Goal: Information Seeking & Learning: Check status

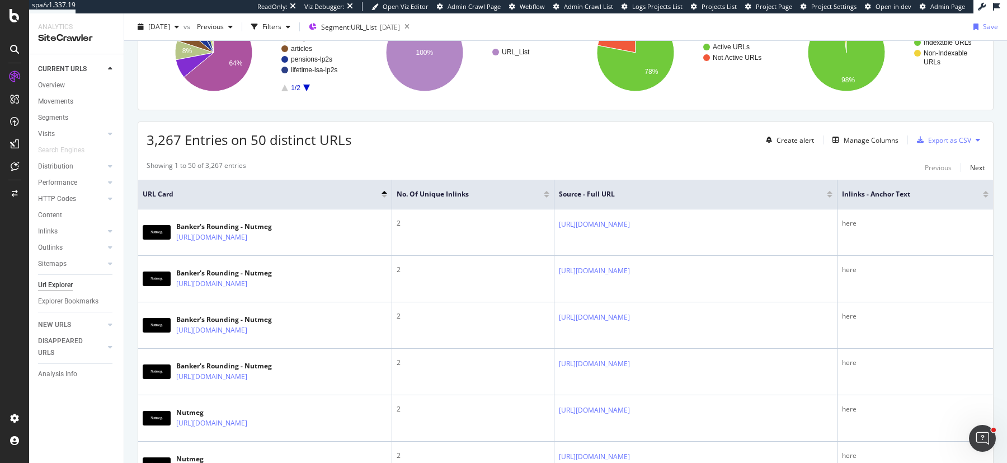
scroll to position [200, 0]
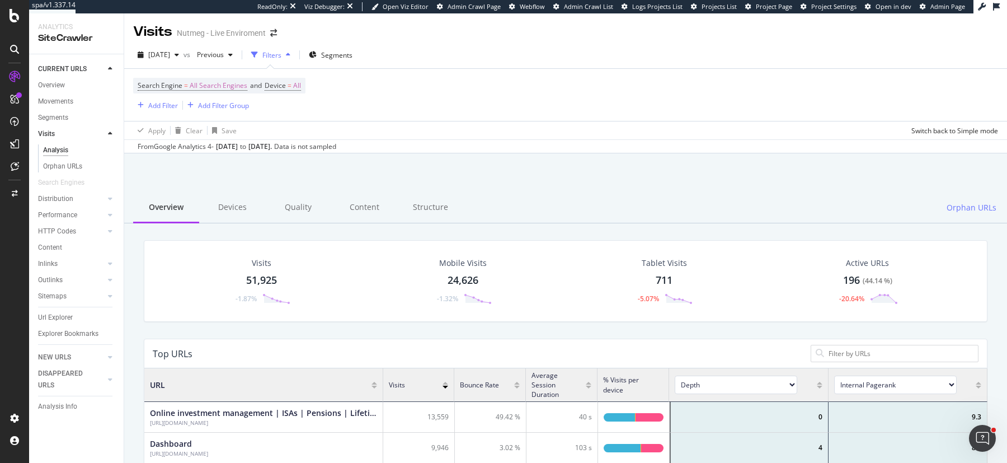
scroll to position [336, 843]
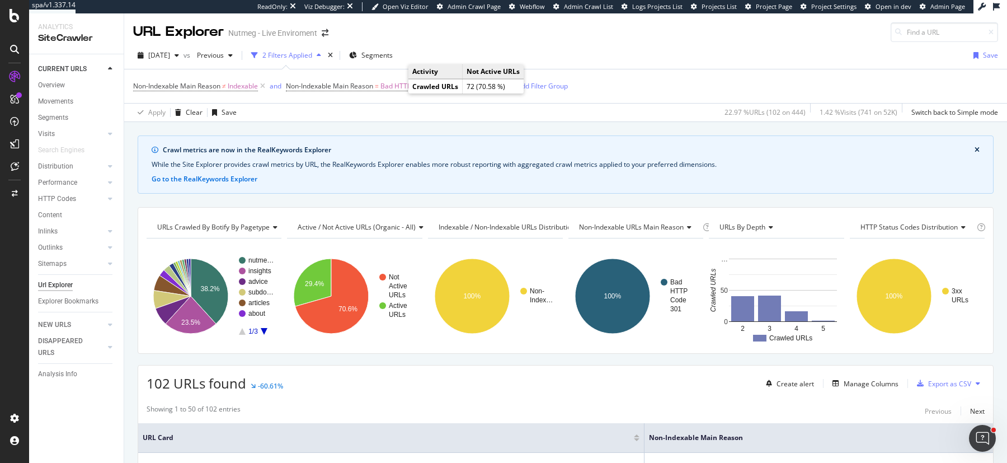
click at [384, 367] on div "102 URLs found -60.61% Create alert Manage Columns Export as CSV" at bounding box center [565, 378] width 855 height 27
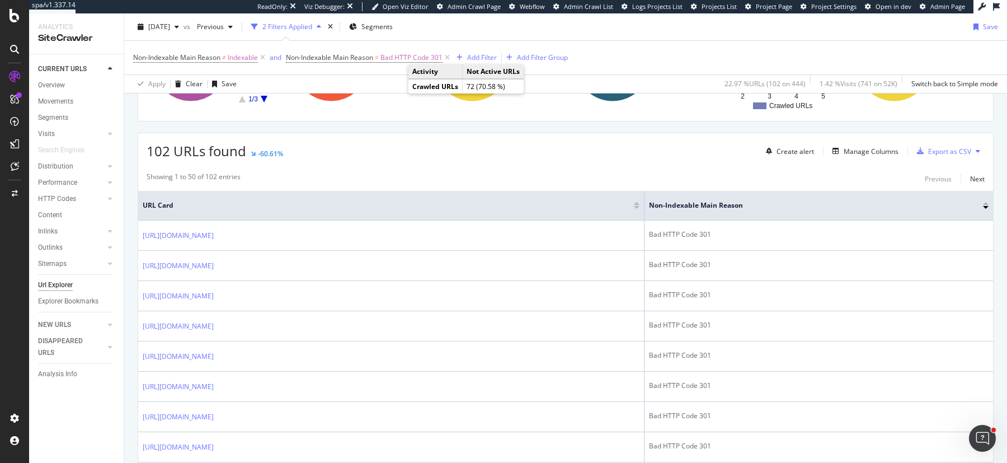
scroll to position [217, 0]
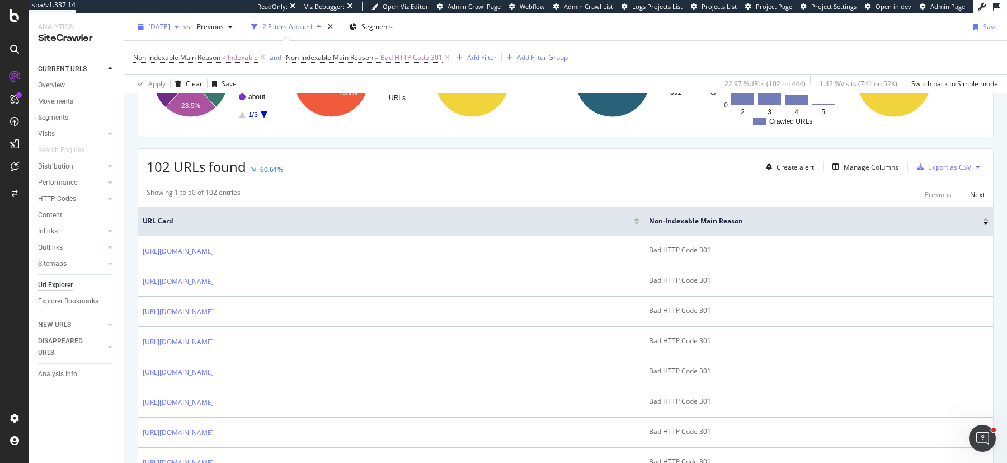
click at [184, 25] on div "button" at bounding box center [176, 26] width 13 height 7
click at [448, 32] on div "2025 Sep. 1st vs Previous 2 Filters Applied Segments Save" at bounding box center [565, 29] width 883 height 22
click at [61, 130] on div "ActionBoard" at bounding box center [63, 128] width 44 height 11
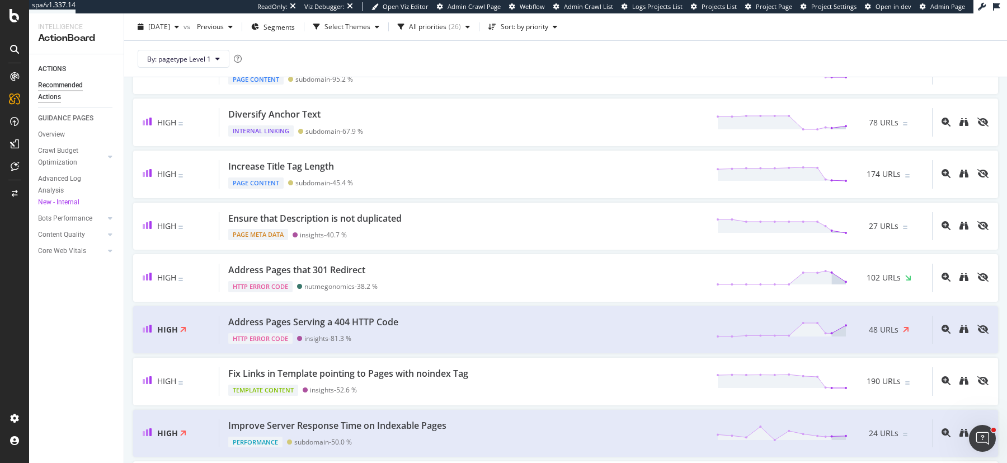
scroll to position [323, 0]
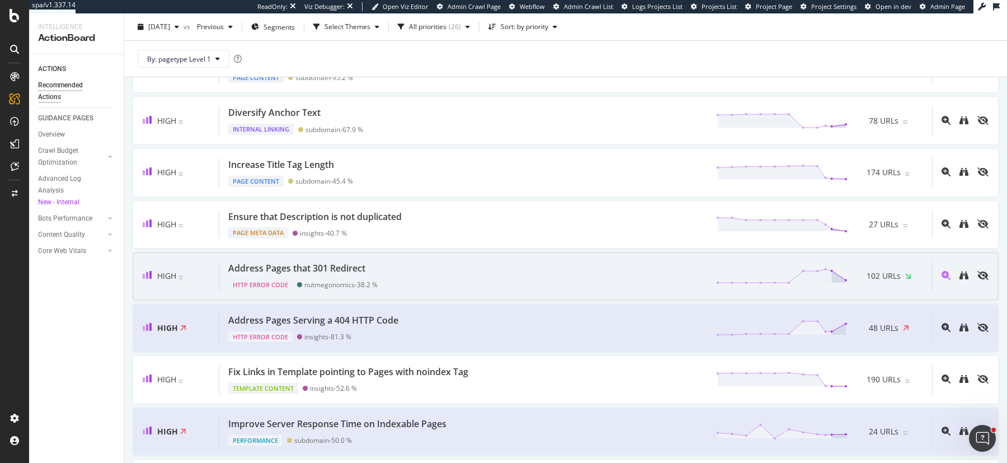
click at [435, 263] on div "Address Pages that 301 Redirect HTTP Error Code nutmegonomics - 38.2 % 102 URLs" at bounding box center [575, 276] width 713 height 29
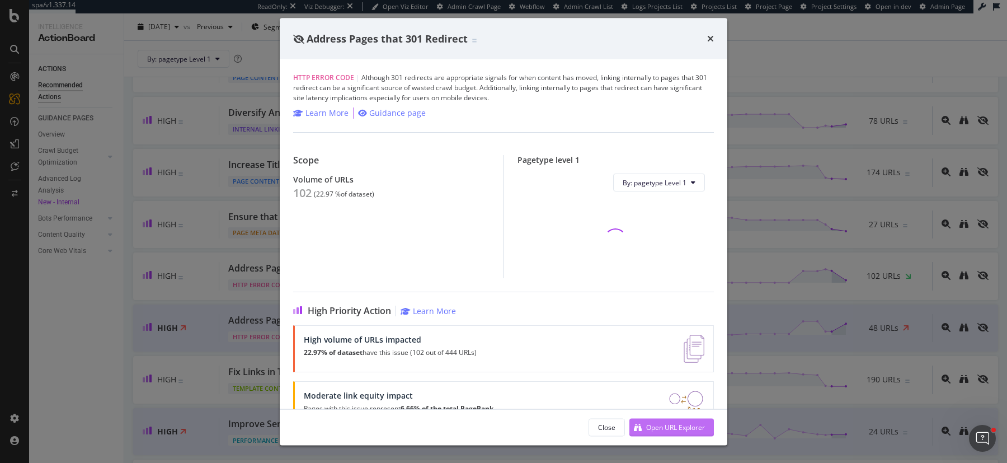
click at [646, 427] on div "Open URL Explorer" at bounding box center [675, 427] width 59 height 10
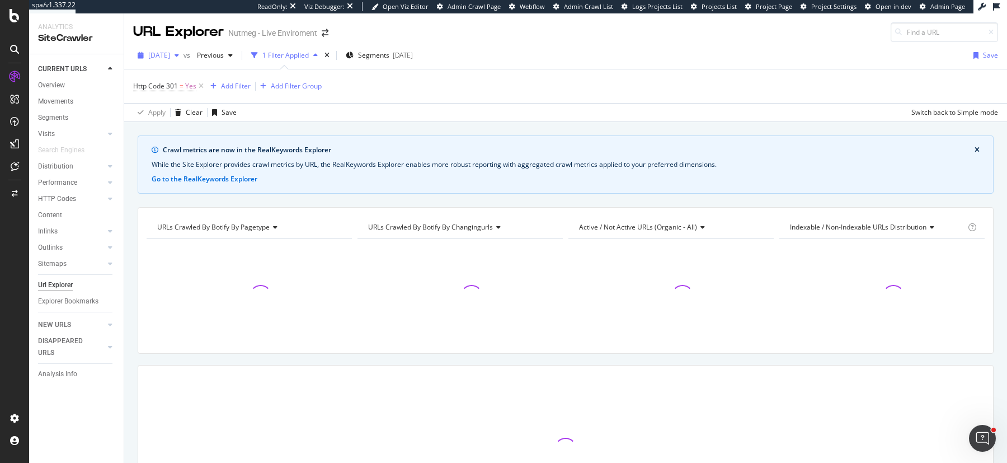
click at [184, 55] on div "button" at bounding box center [176, 55] width 13 height 7
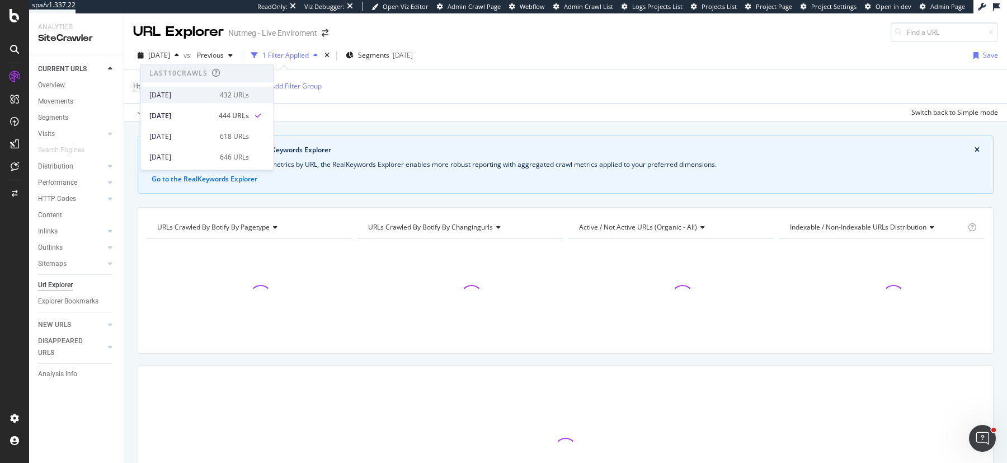
click at [197, 94] on div "2025 Sep. 8th" at bounding box center [181, 95] width 64 height 10
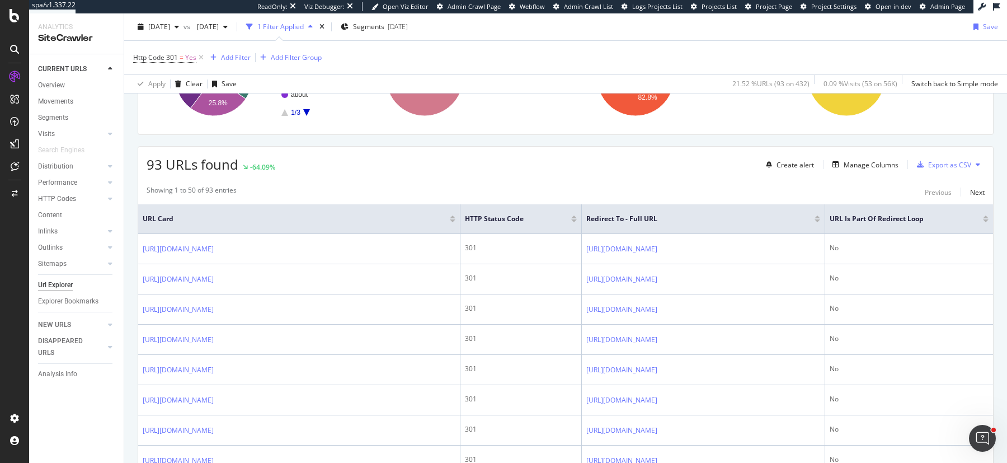
scroll to position [220, 0]
click at [733, 159] on div "93 URLs found -64.09% Create alert Manage Columns Export as CSV" at bounding box center [565, 158] width 855 height 27
click at [876, 170] on div "Create alert Manage Columns Export as CSV" at bounding box center [872, 163] width 223 height 19
click at [871, 159] on div "Manage Columns" at bounding box center [871, 164] width 55 height 10
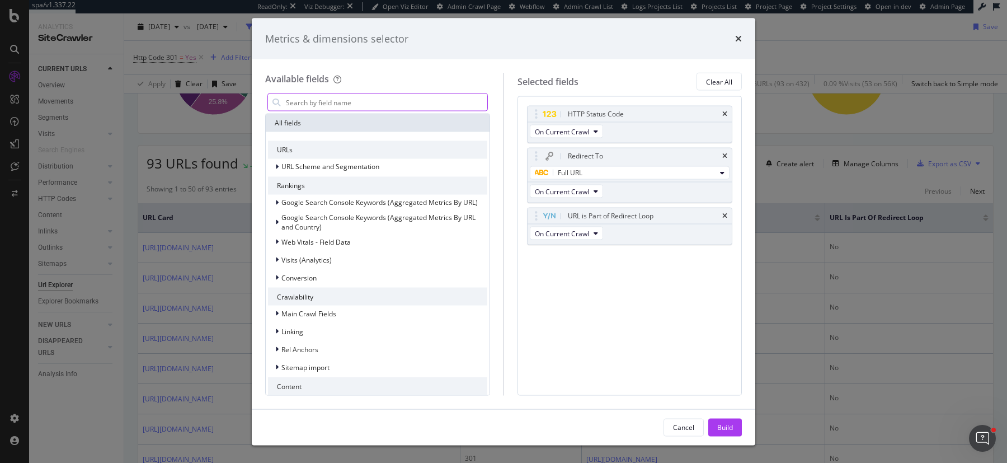
click at [436, 97] on input "modal" at bounding box center [386, 102] width 203 height 17
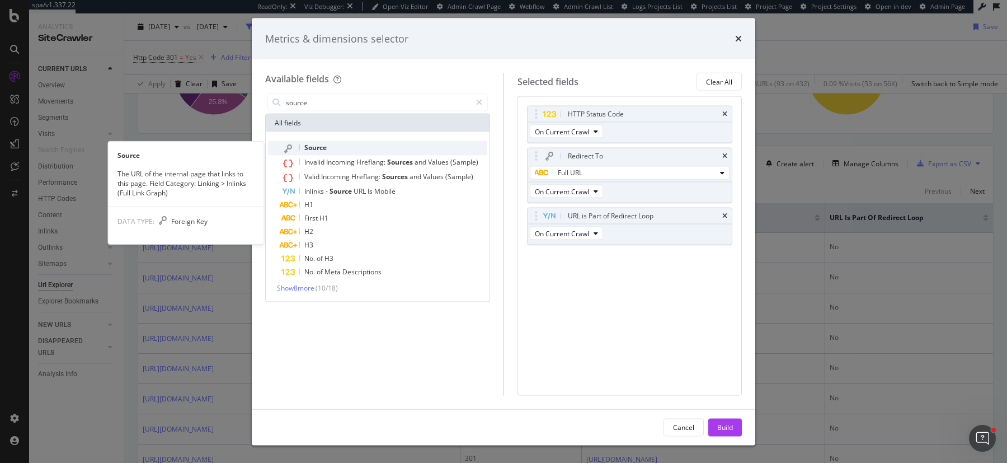
type input "source"
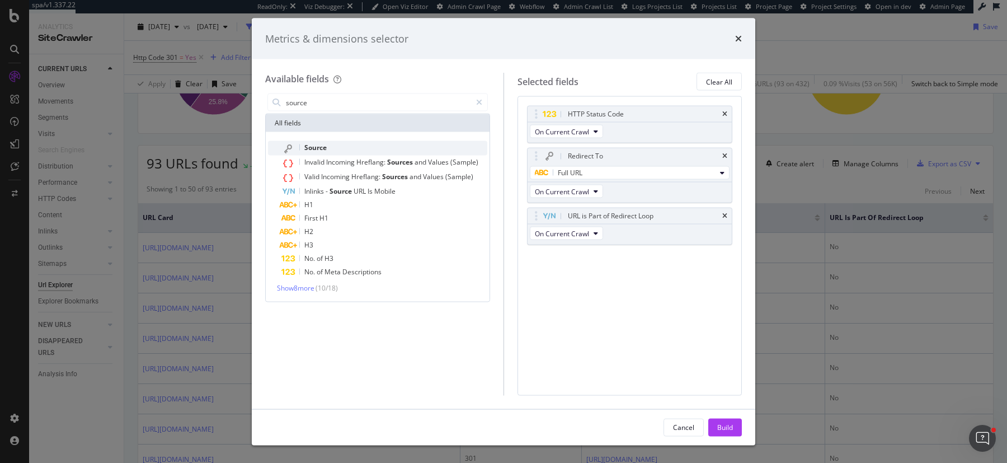
click at [332, 149] on div "Source" at bounding box center [384, 148] width 206 height 15
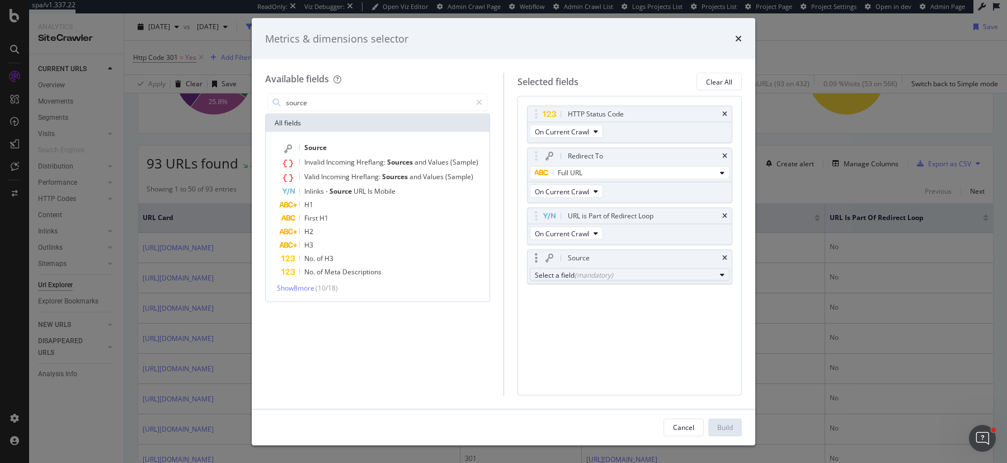
click at [645, 274] on div "Select a field (mandatory)" at bounding box center [625, 275] width 181 height 10
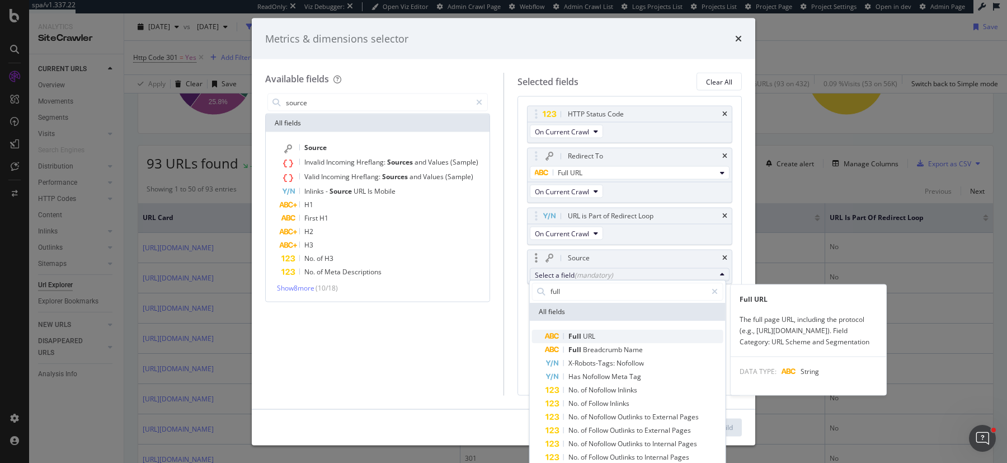
type input "full"
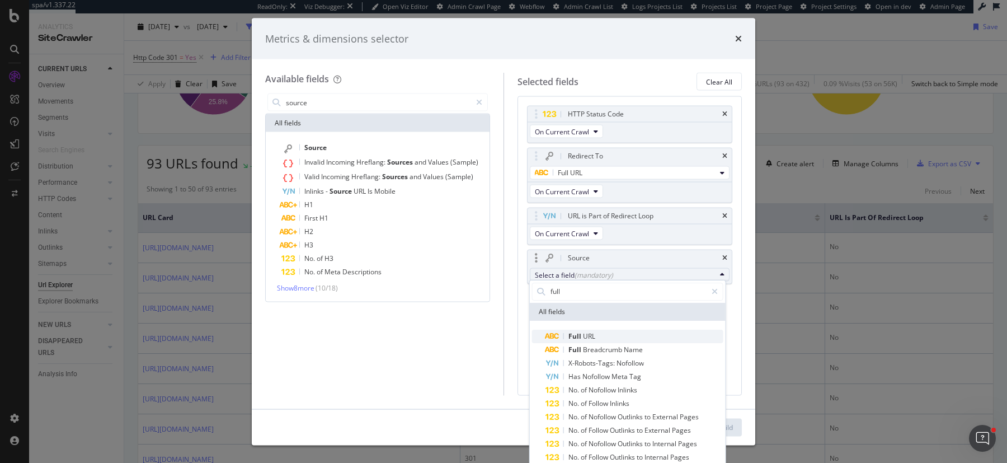
click at [611, 335] on span "Full URL" at bounding box center [634, 336] width 178 height 13
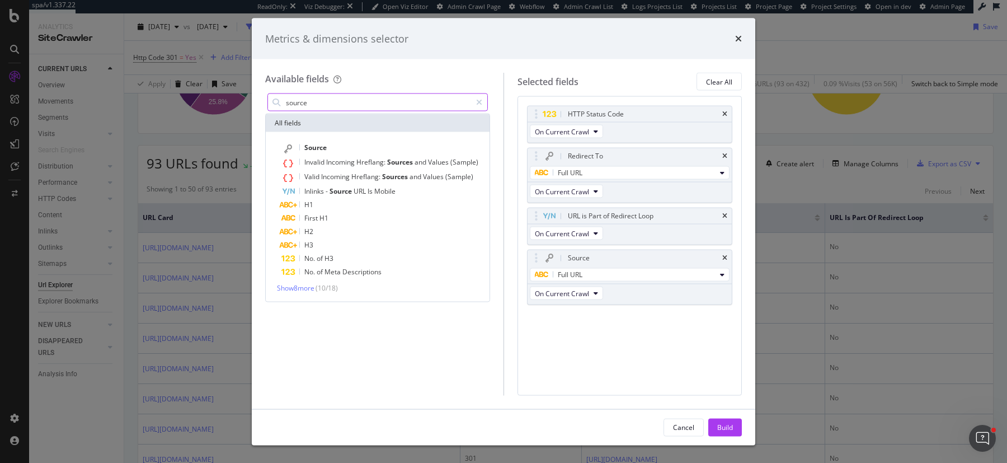
click at [401, 101] on input "source" at bounding box center [378, 102] width 186 height 17
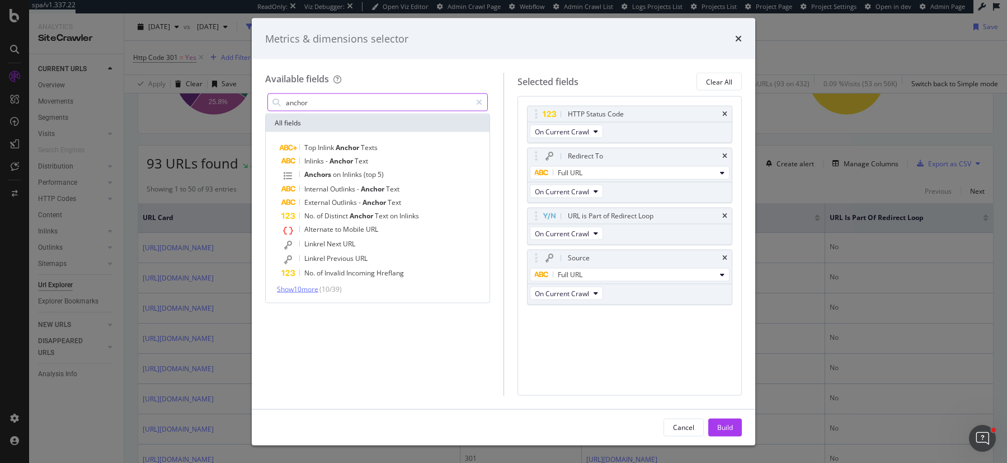
type input "anchor"
click at [299, 288] on span "Show 10 more" at bounding box center [297, 289] width 41 height 10
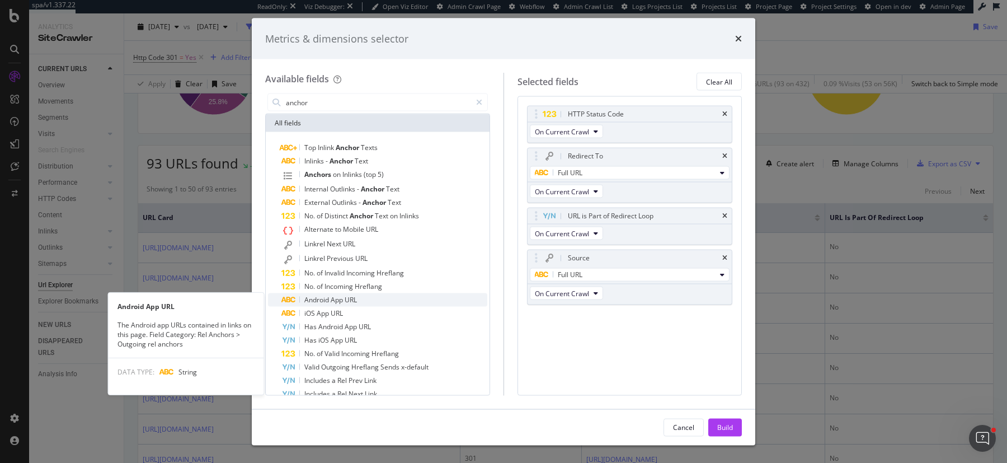
scroll to position [41, 0]
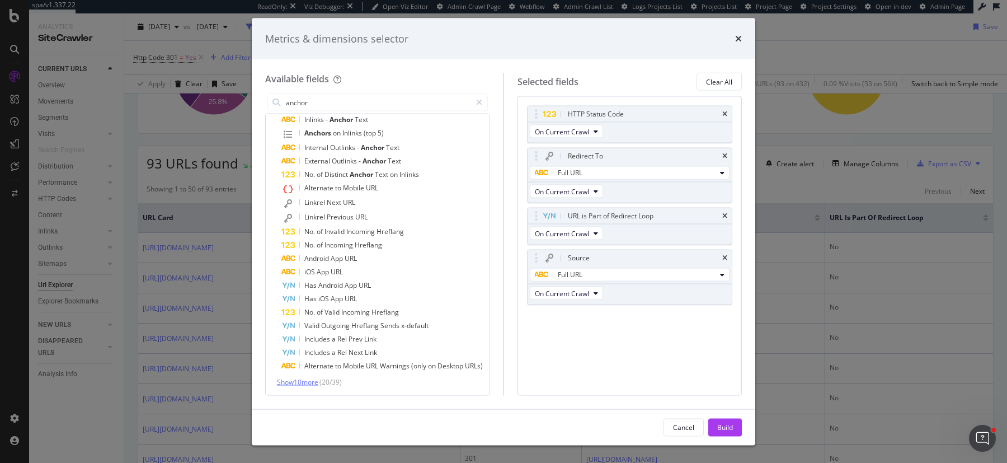
click at [300, 378] on span "Show 10 more" at bounding box center [297, 382] width 41 height 10
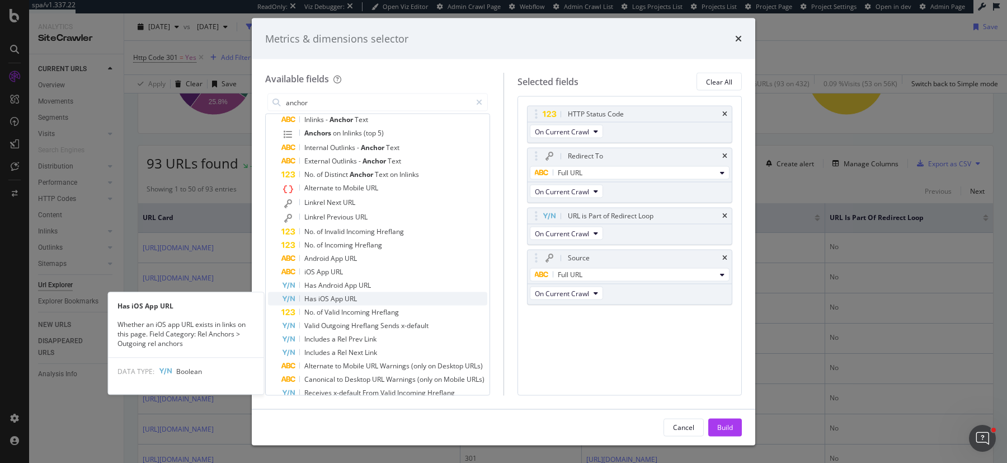
scroll to position [177, 0]
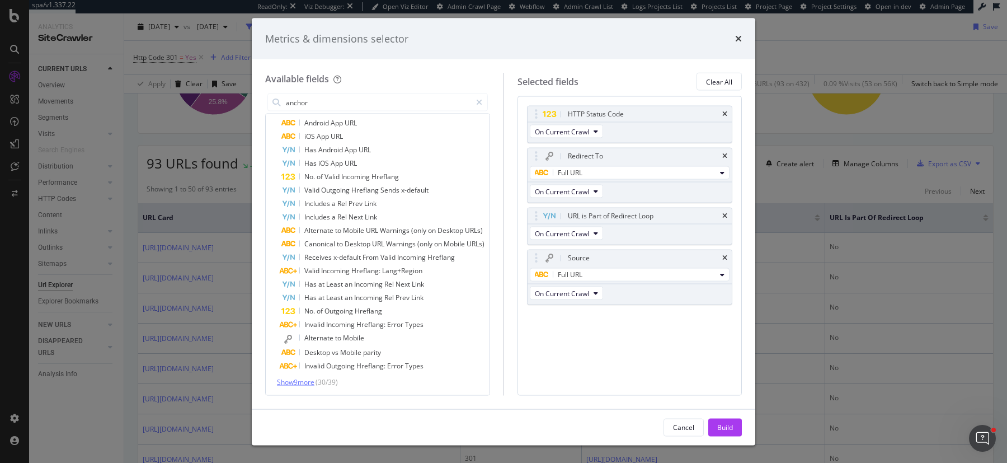
click at [309, 382] on span "Show 9 more" at bounding box center [295, 382] width 37 height 10
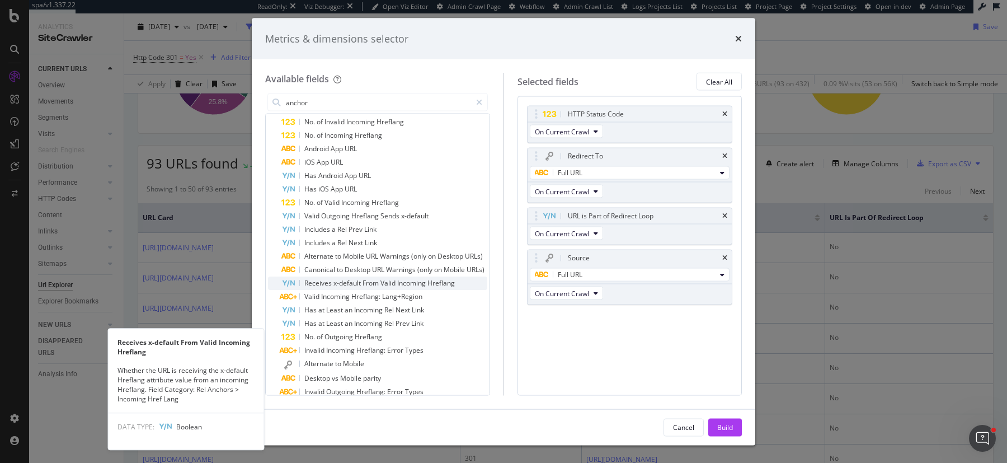
scroll to position [0, 0]
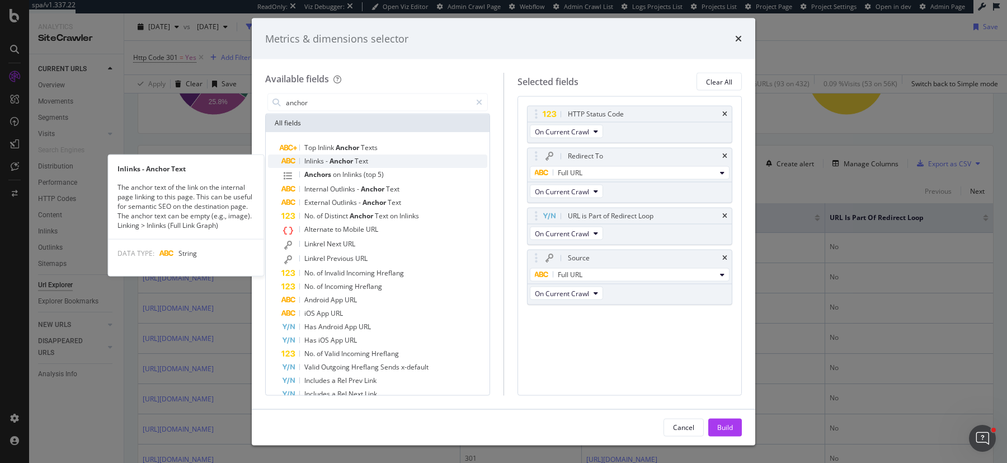
click at [384, 160] on div "Inlinks - Anchor Text" at bounding box center [384, 160] width 206 height 13
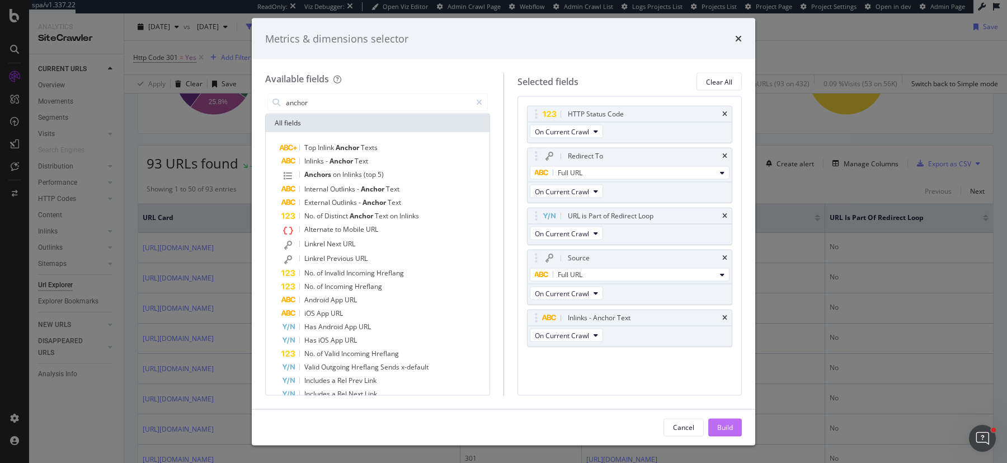
click at [726, 422] on div "Build" at bounding box center [725, 427] width 16 height 10
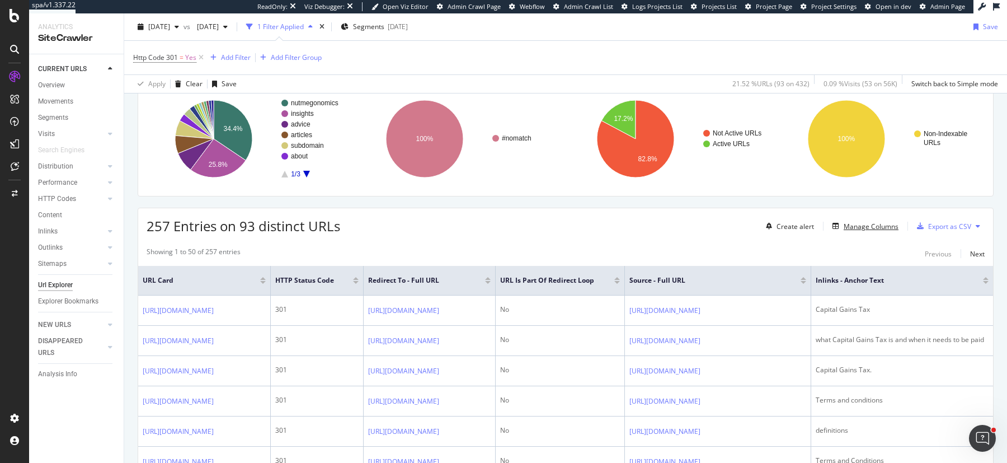
scroll to position [163, 0]
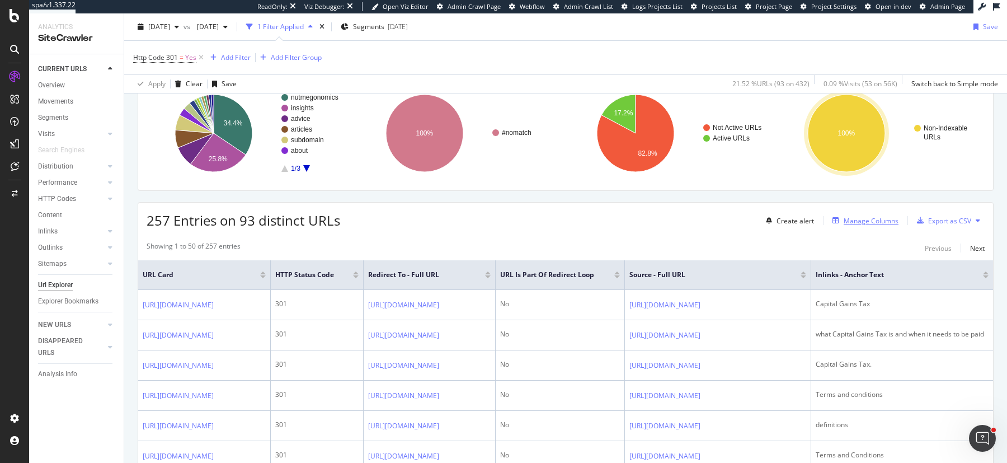
drag, startPoint x: 873, startPoint y: 145, endPoint x: 849, endPoint y: 215, distance: 73.8
click at [849, 216] on div "Manage Columns" at bounding box center [871, 221] width 55 height 10
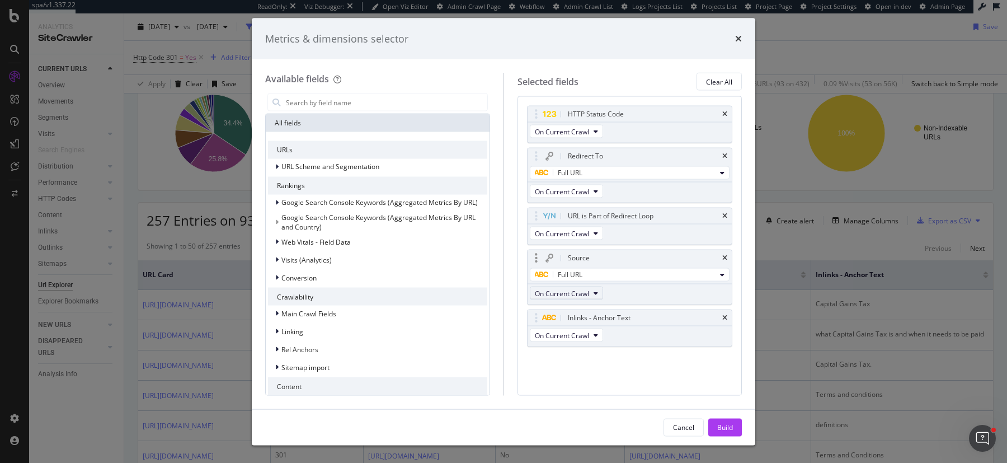
click at [594, 292] on icon "modal" at bounding box center [596, 293] width 4 height 7
click at [738, 37] on icon "times" at bounding box center [738, 38] width 7 height 9
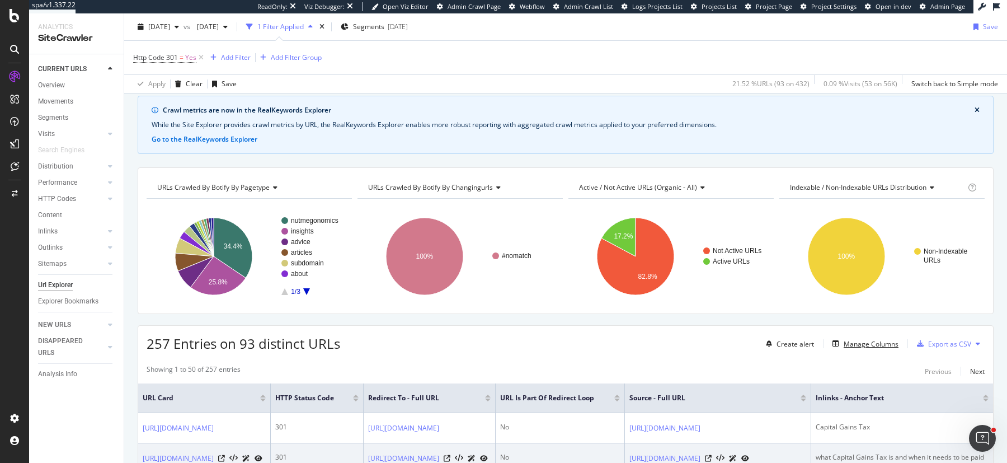
scroll to position [37, 0]
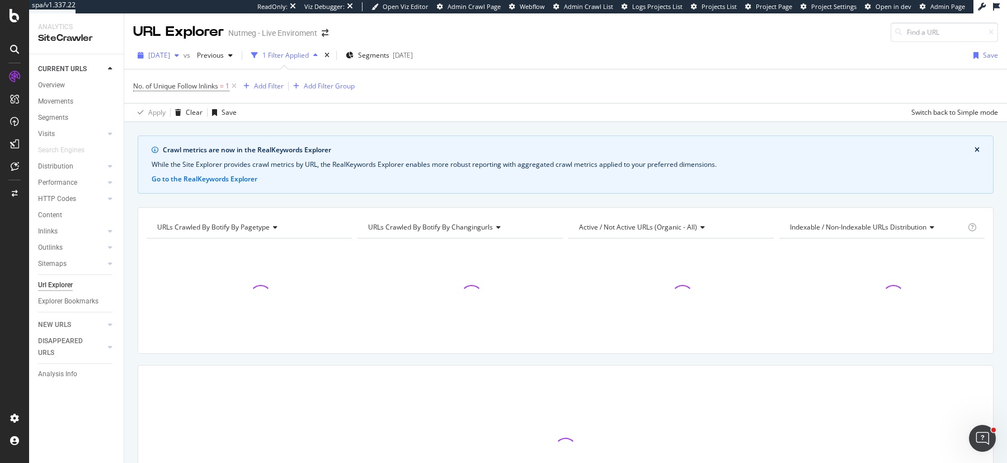
click at [170, 54] on span "[DATE]" at bounding box center [159, 55] width 22 height 10
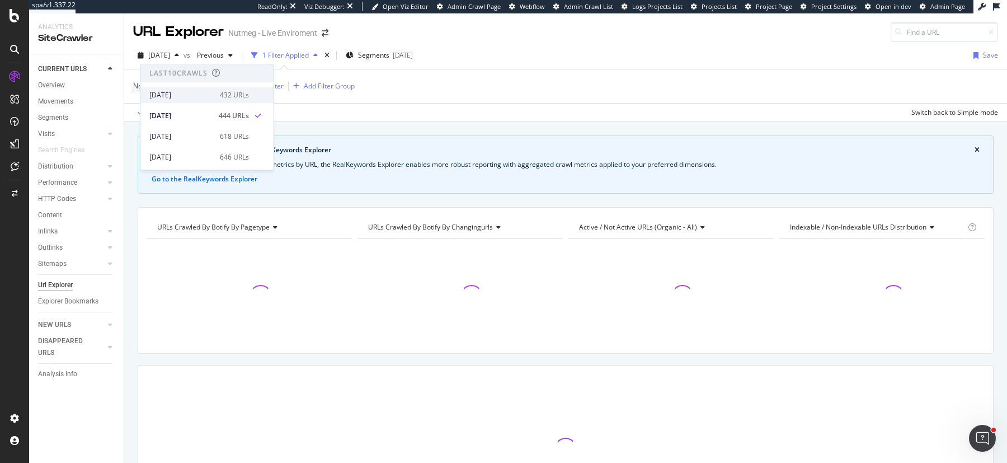
click at [181, 93] on div "2025 Sep. 8th" at bounding box center [181, 95] width 64 height 10
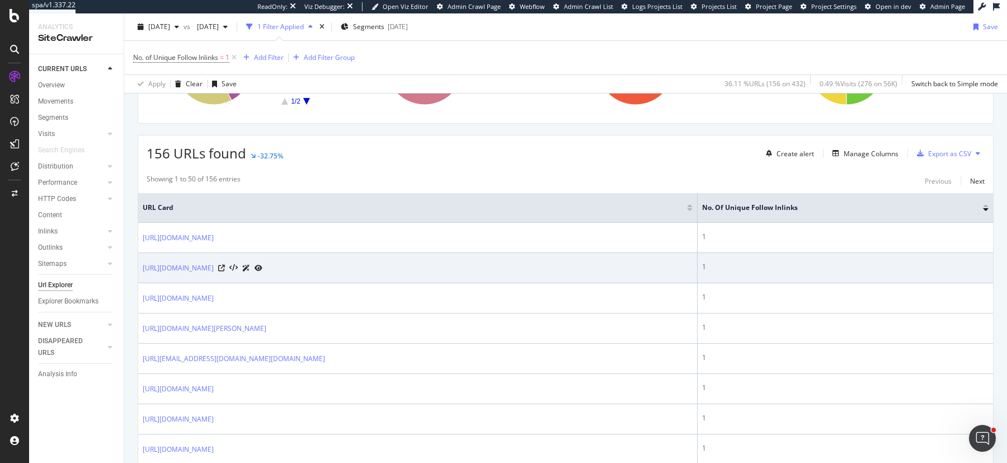
scroll to position [233, 0]
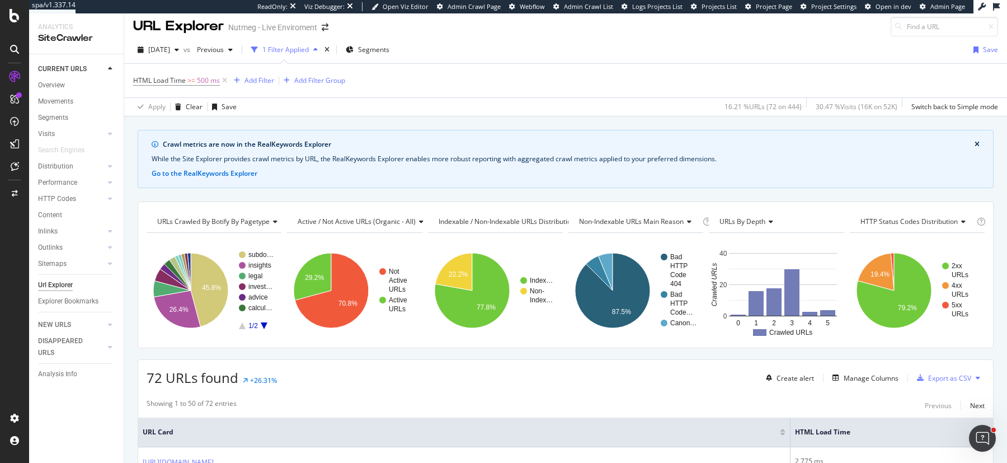
scroll to position [1, 0]
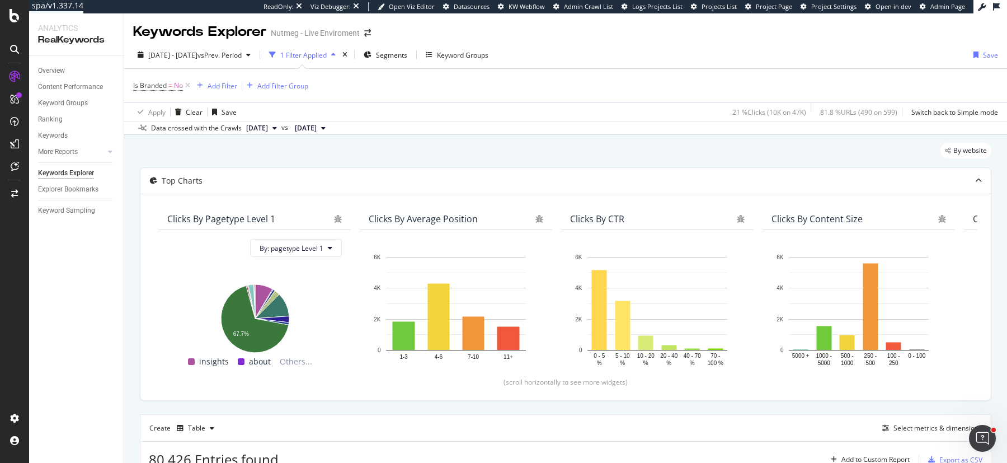
click at [512, 109] on div "Apply Clear Save 21 % Clicks ( 10K on 47K ) 81.8 % URLs ( 490 on 599 ) Switch b…" at bounding box center [565, 111] width 883 height 18
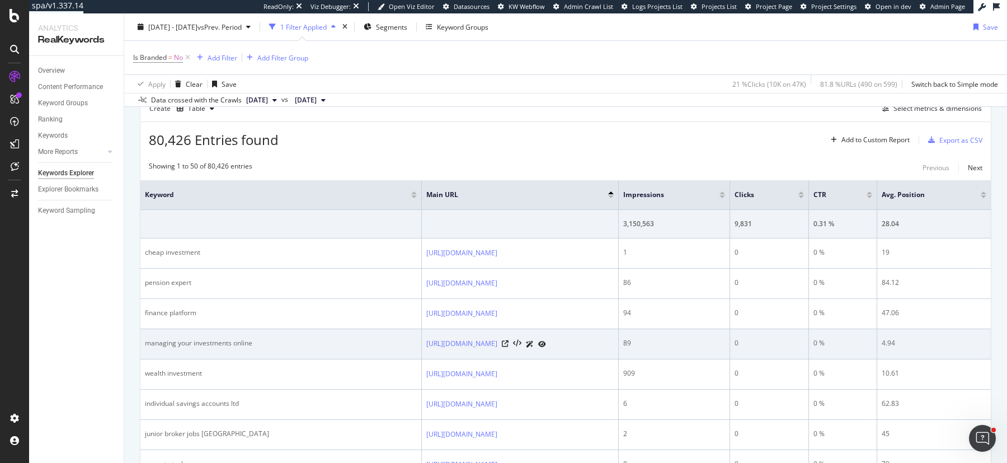
scroll to position [308, 0]
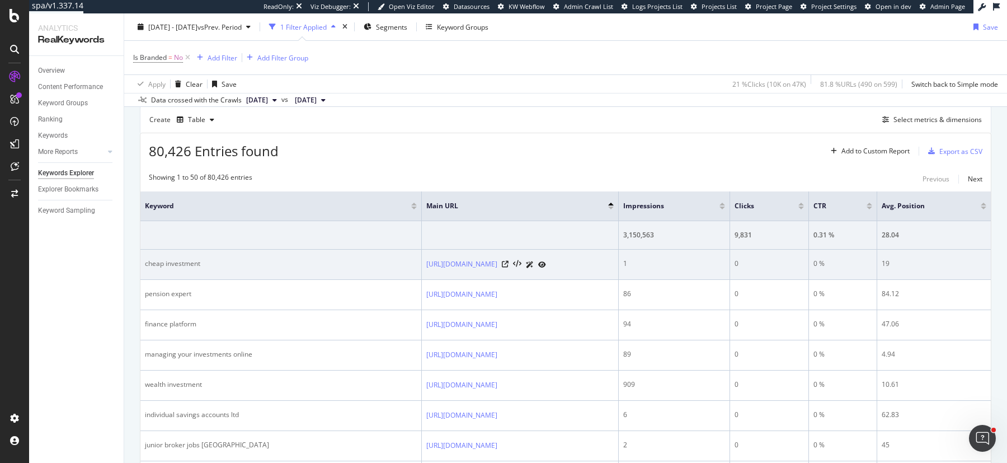
drag, startPoint x: 507, startPoint y: 260, endPoint x: 422, endPoint y: 261, distance: 84.5
click at [422, 261] on td "https://www.nutmeg.com/" at bounding box center [520, 265] width 197 height 30
copy link "https://www.nutmeg.com/"
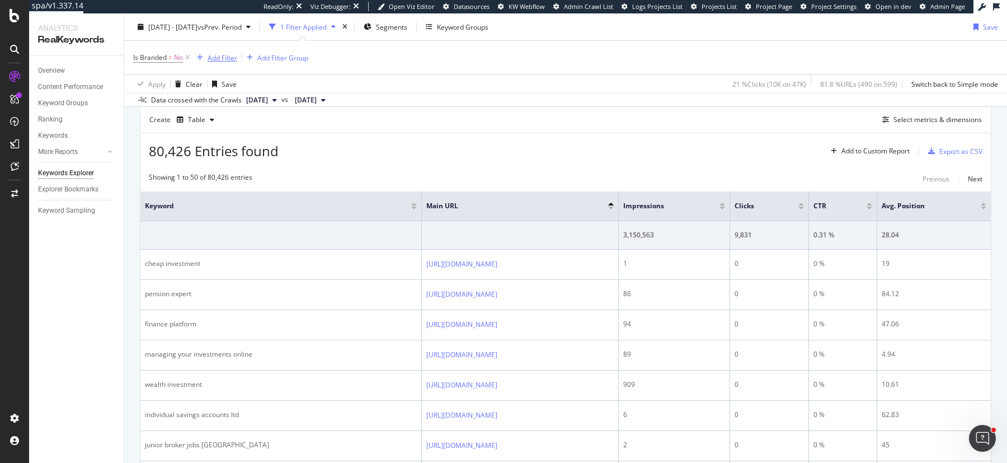
click at [229, 53] on div "Add Filter" at bounding box center [223, 58] width 30 height 10
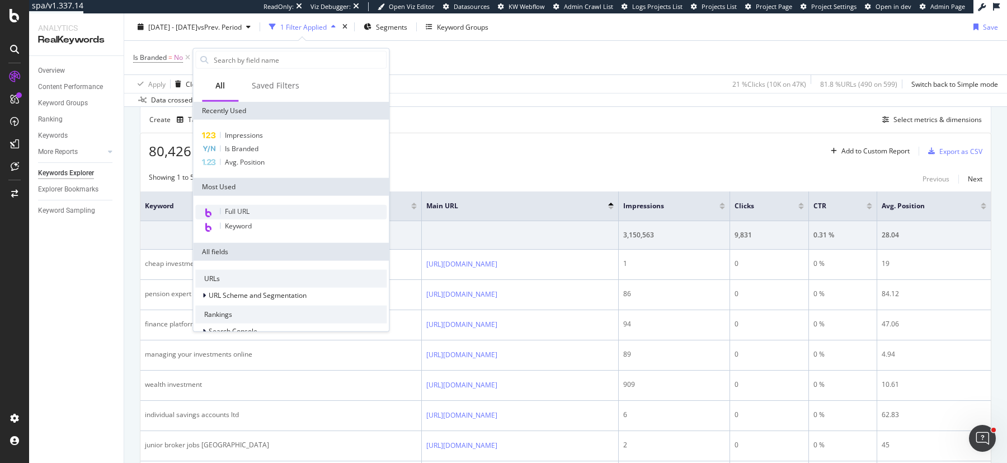
click at [236, 206] on span "Full URL" at bounding box center [237, 211] width 25 height 10
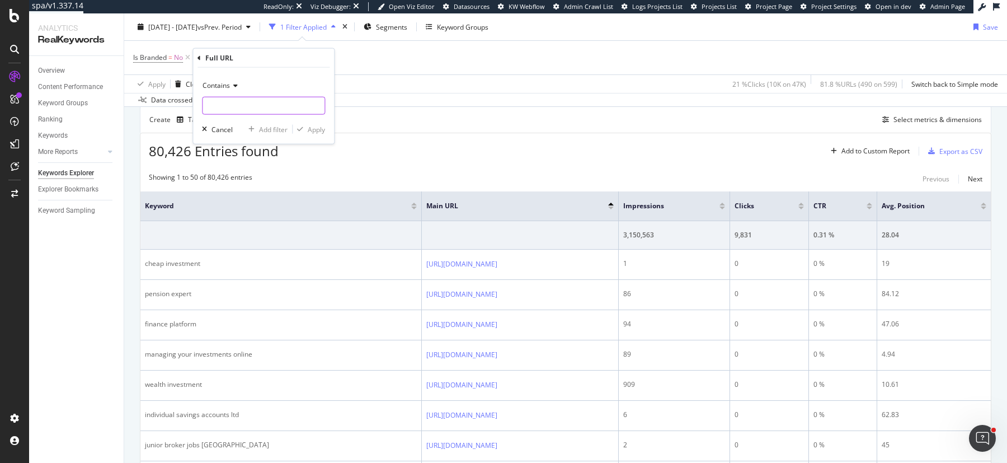
click at [250, 106] on input "text" at bounding box center [264, 106] width 122 height 18
paste input "[URL][DOMAIN_NAME]"
type input "[URL][DOMAIN_NAME]"
click at [224, 81] on span "Contains" at bounding box center [216, 86] width 27 height 10
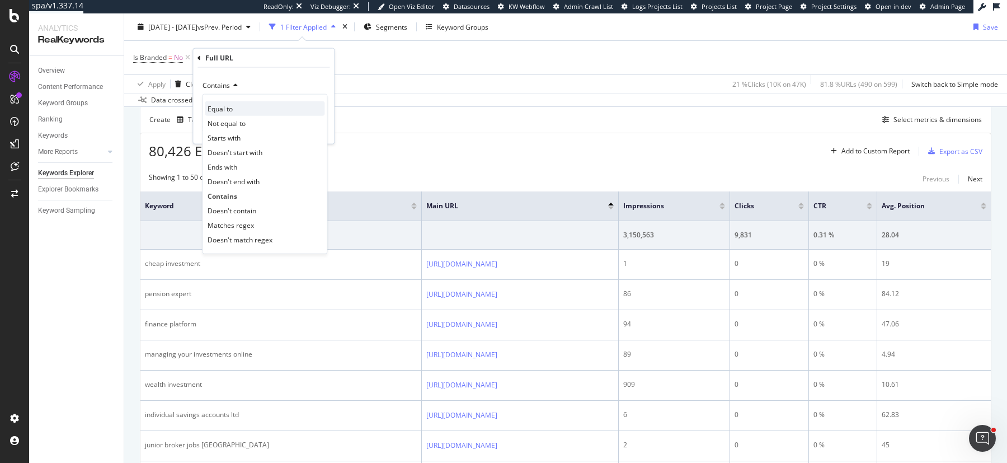
click at [245, 110] on div "Equal to" at bounding box center [265, 108] width 120 height 15
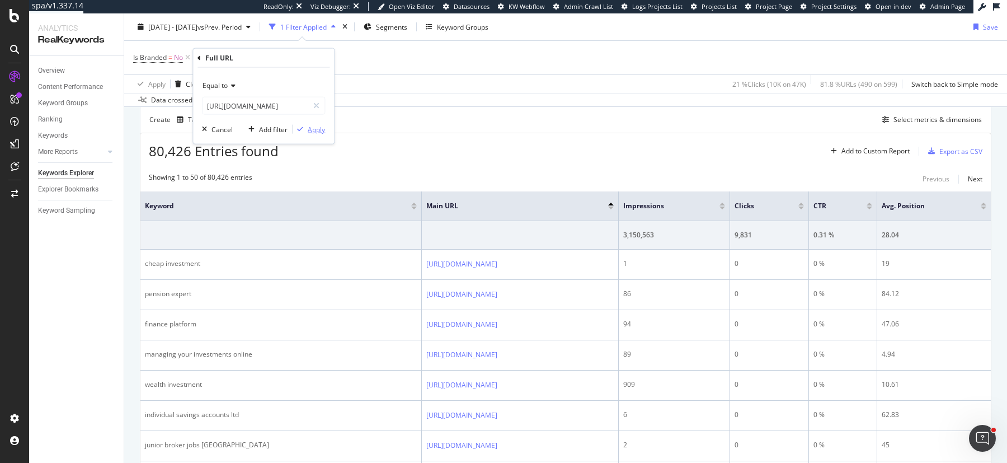
click at [313, 130] on div "Apply" at bounding box center [316, 129] width 17 height 10
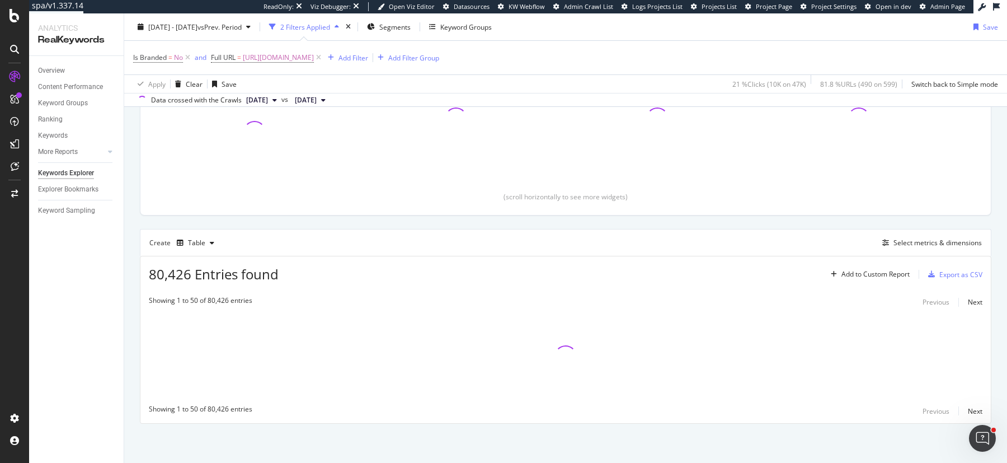
scroll to position [184, 0]
click at [302, 57] on span "[URL][DOMAIN_NAME]" at bounding box center [278, 58] width 71 height 16
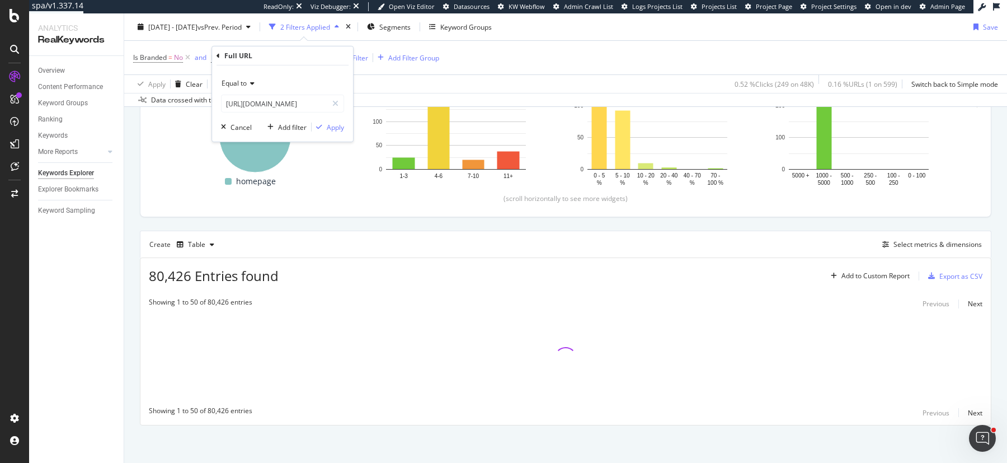
click at [217, 55] on icon at bounding box center [218, 55] width 3 height 7
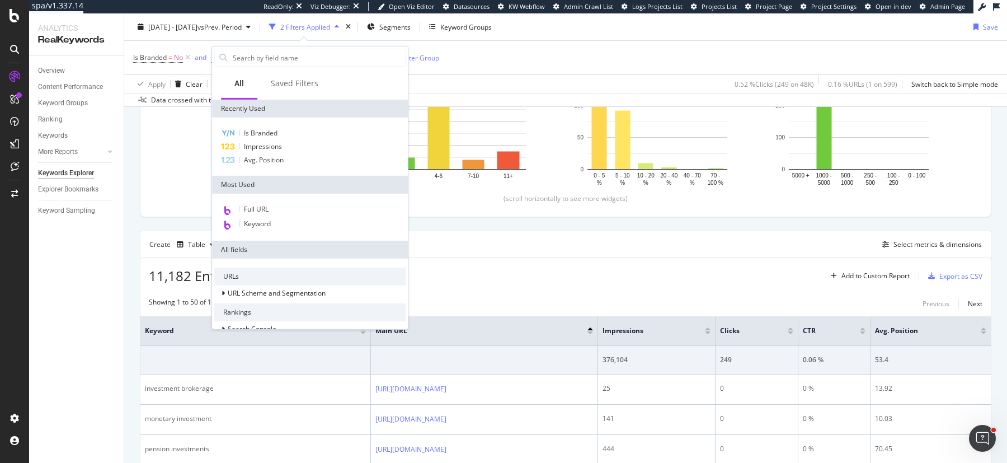
scroll to position [308, 0]
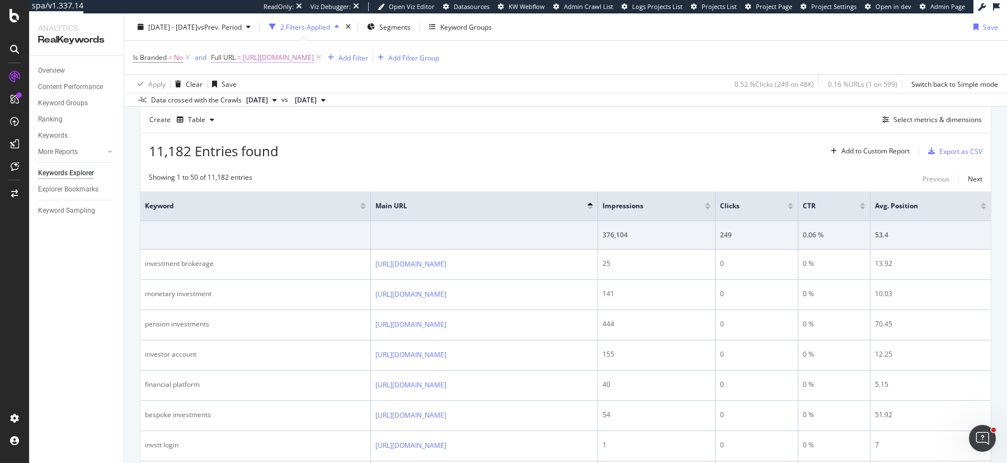
click at [245, 52] on span "[URL][DOMAIN_NAME]" at bounding box center [278, 58] width 71 height 16
click at [218, 57] on icon at bounding box center [218, 55] width 3 height 7
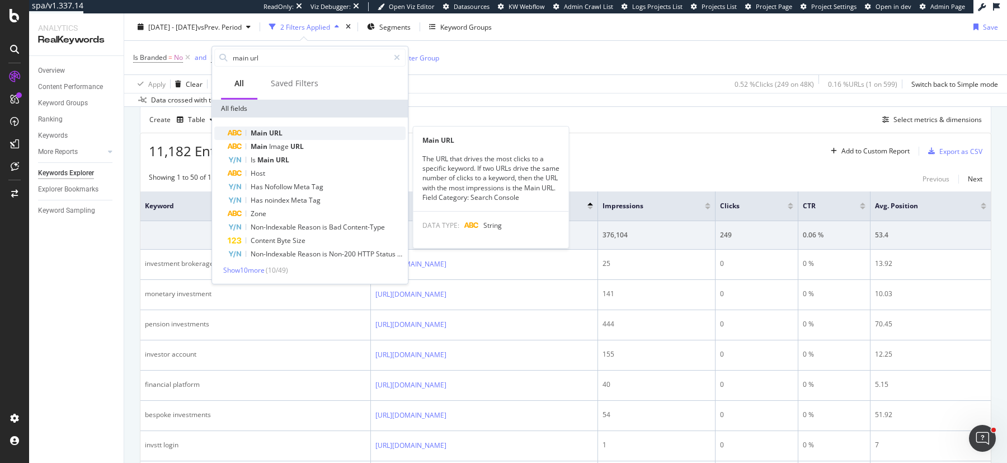
type input "main url"
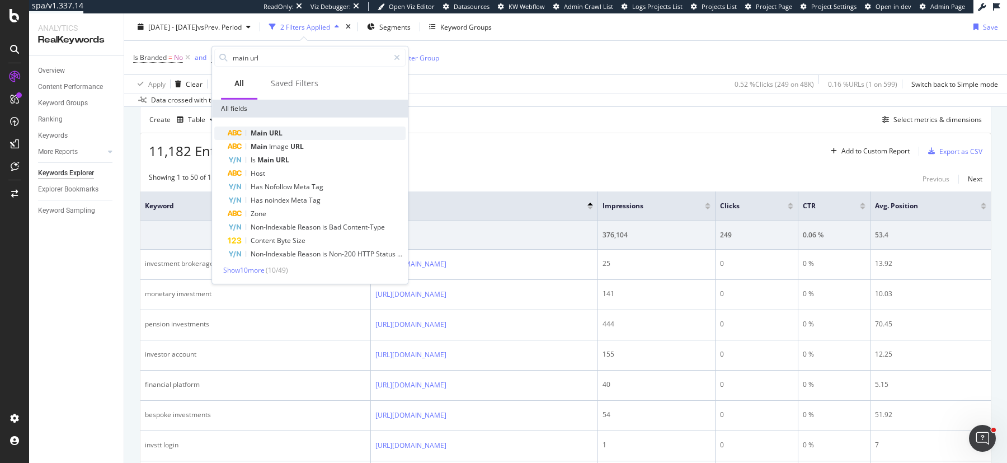
click at [275, 135] on span "URL" at bounding box center [275, 133] width 13 height 10
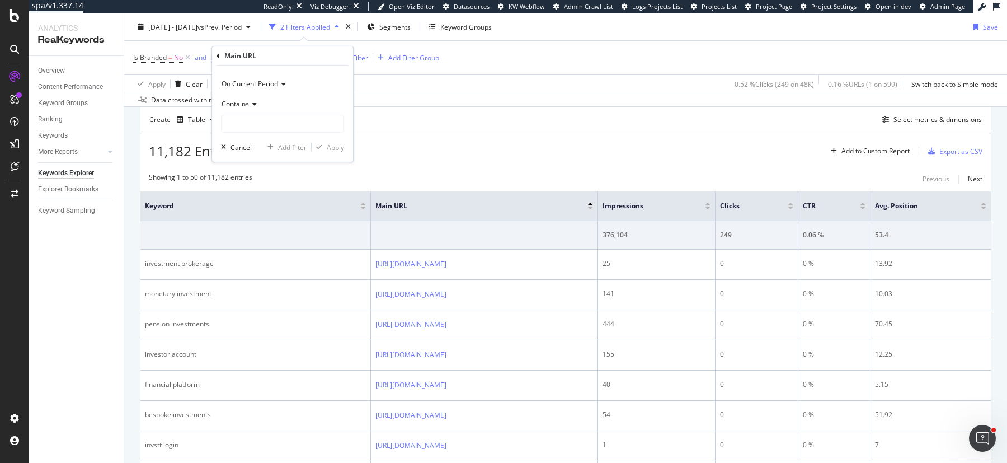
click at [253, 104] on icon at bounding box center [253, 104] width 8 height 7
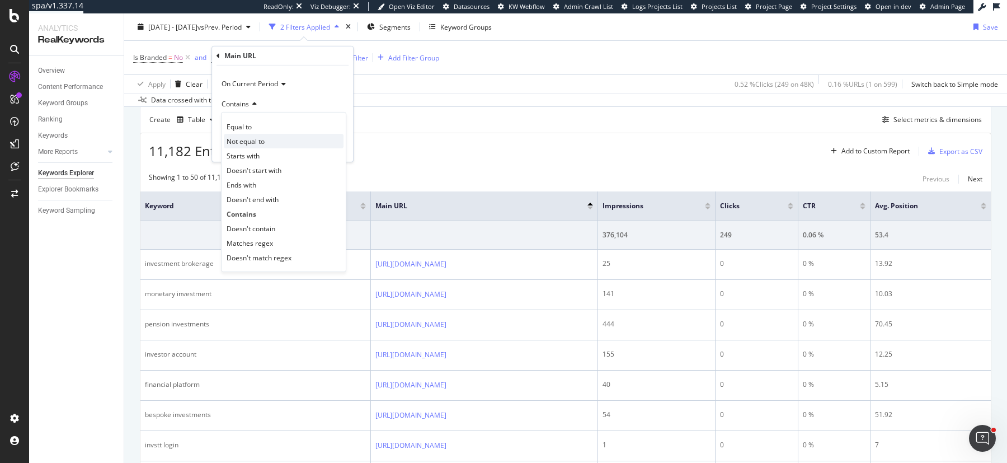
click at [253, 143] on span "Not equal to" at bounding box center [246, 141] width 38 height 10
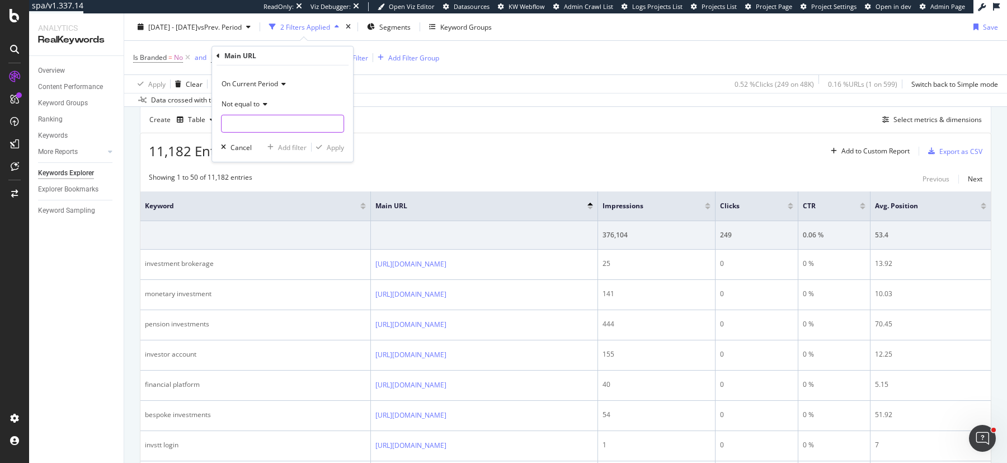
click at [253, 126] on input "text" at bounding box center [283, 124] width 122 height 18
paste input "[URL][DOMAIN_NAME]"
type input "[URL][DOMAIN_NAME]"
click at [333, 147] on div "Apply" at bounding box center [335, 147] width 17 height 10
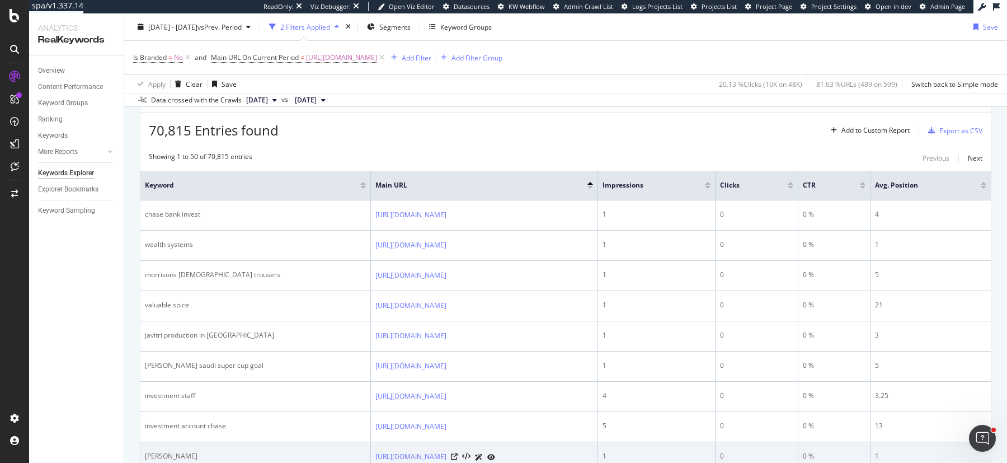
scroll to position [311, 0]
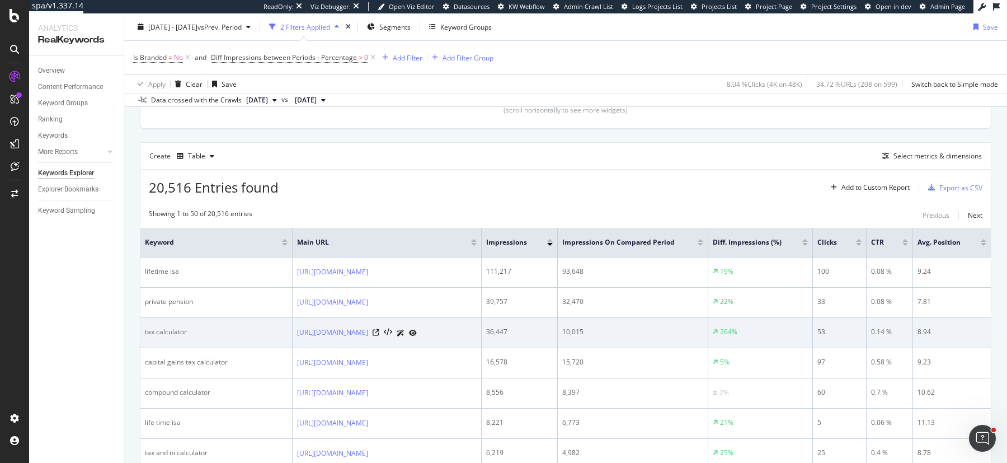
scroll to position [264, 0]
